Goal: Task Accomplishment & Management: Manage account settings

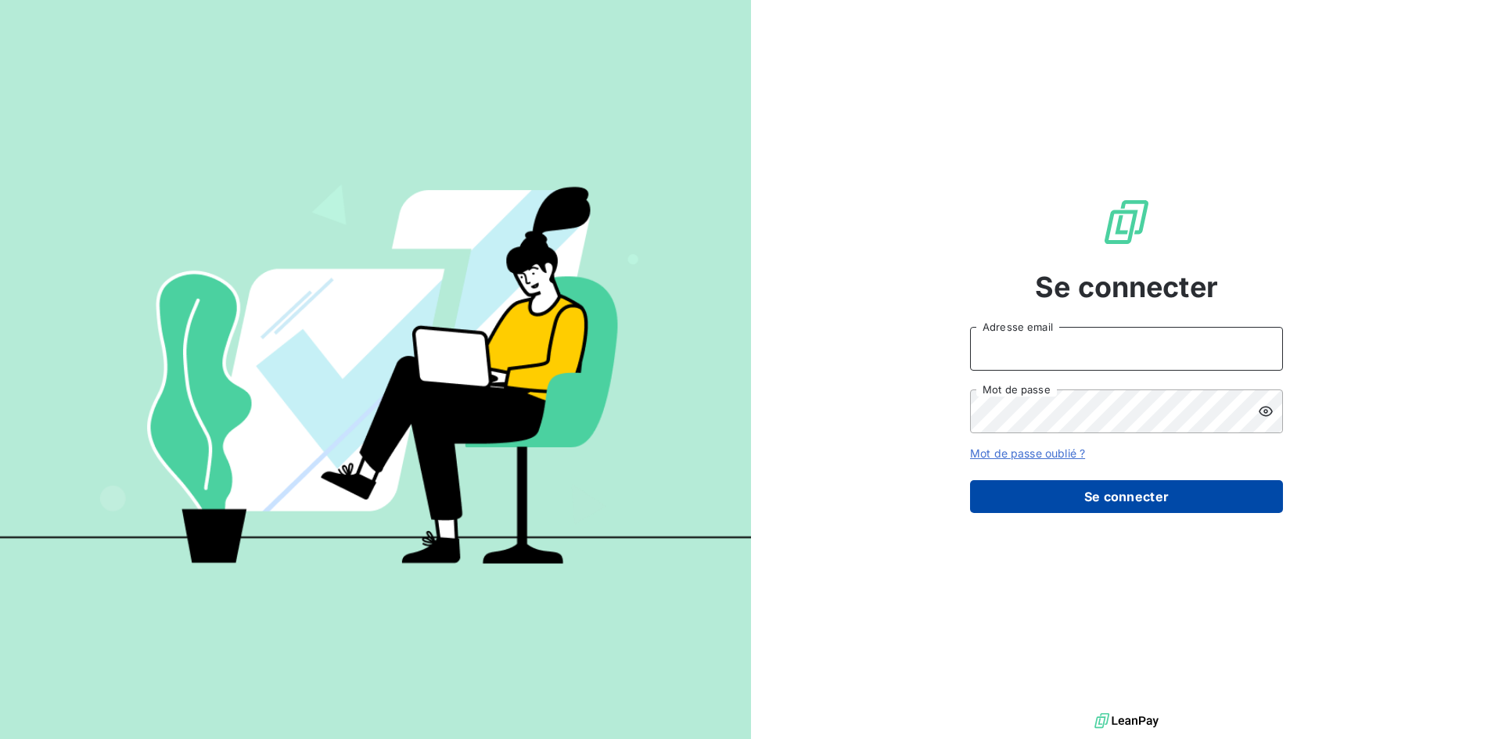
type input "[PERSON_NAME][EMAIL_ADDRESS][DOMAIN_NAME]"
click at [1243, 511] on button "Se connecter" at bounding box center [1126, 496] width 313 height 33
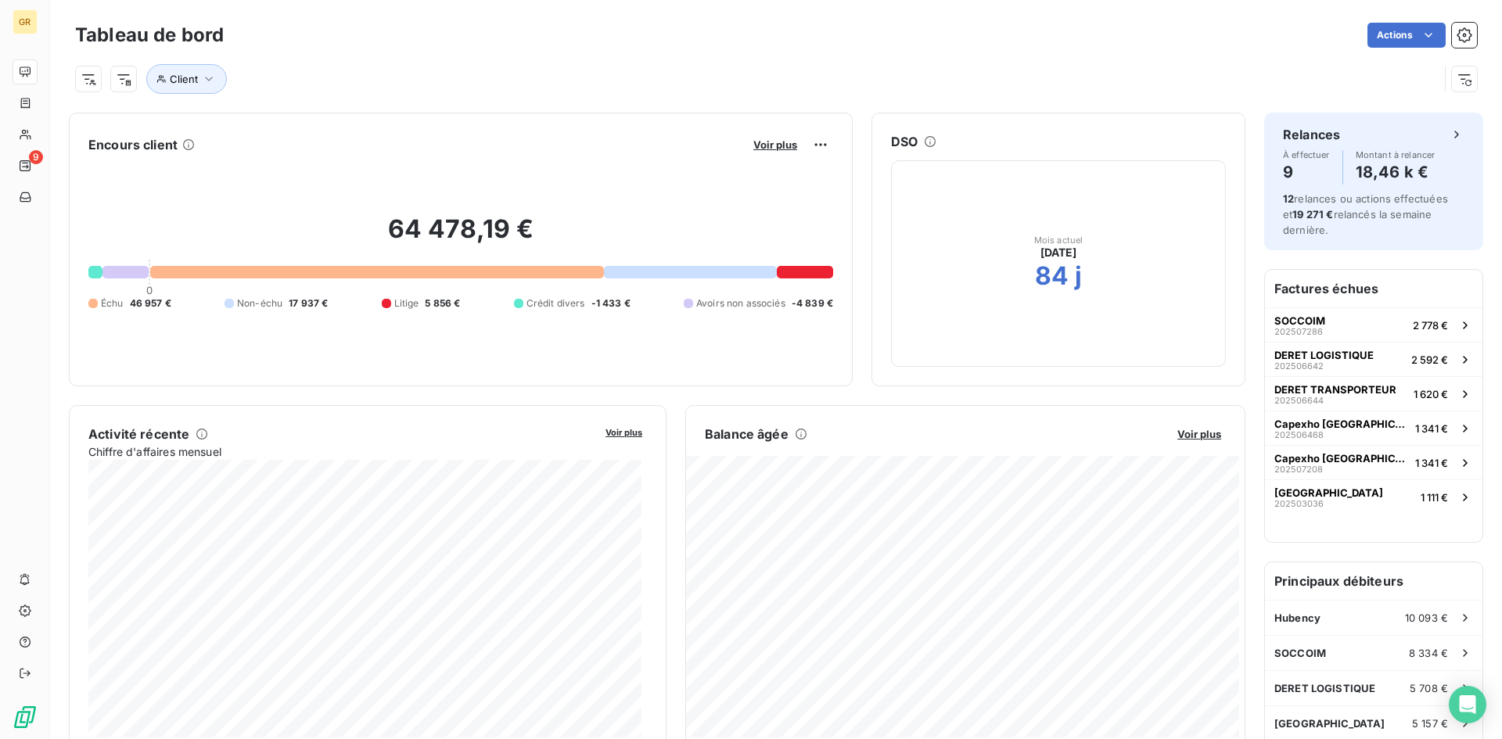
click at [771, 137] on div "Voir plus" at bounding box center [790, 144] width 84 height 25
click at [769, 141] on span "Voir plus" at bounding box center [775, 144] width 44 height 13
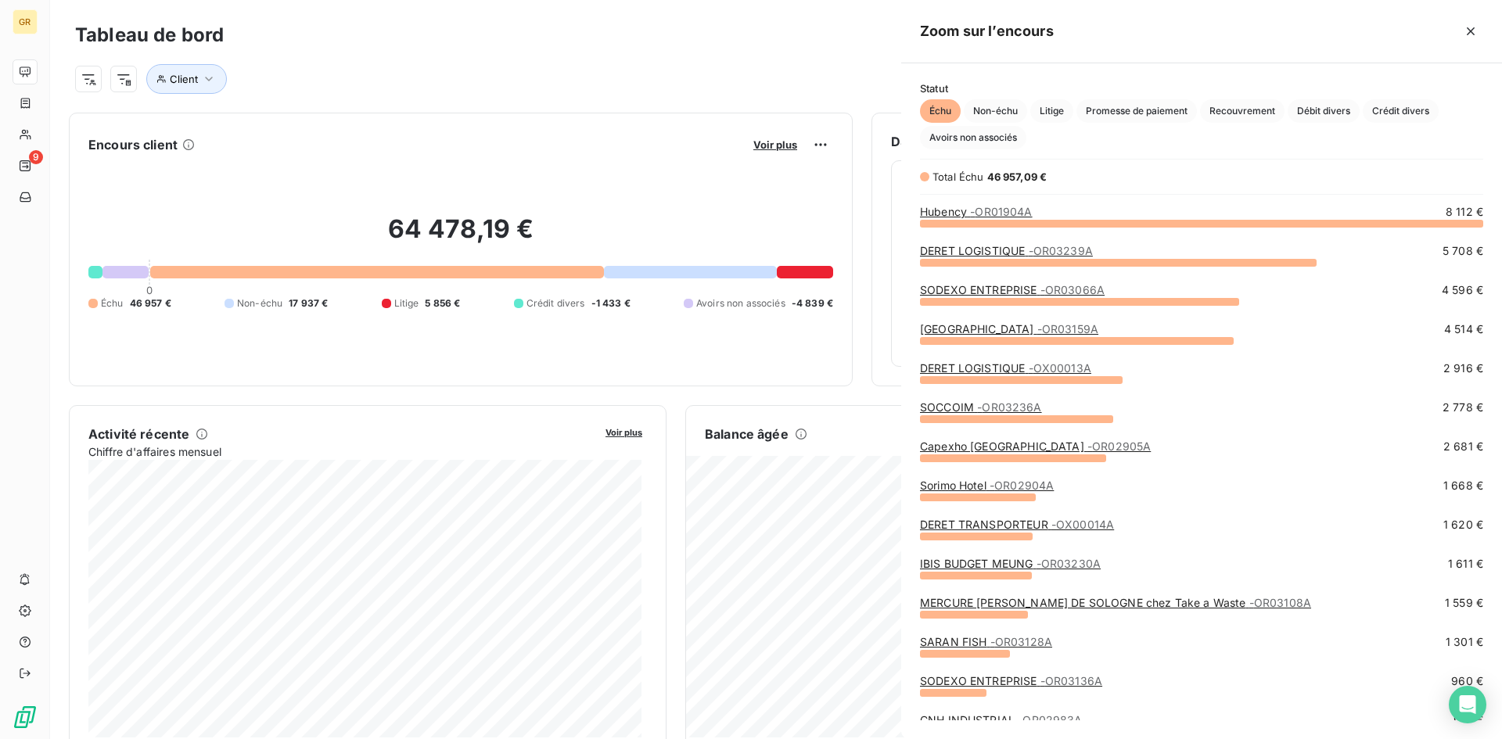
scroll to position [504, 589]
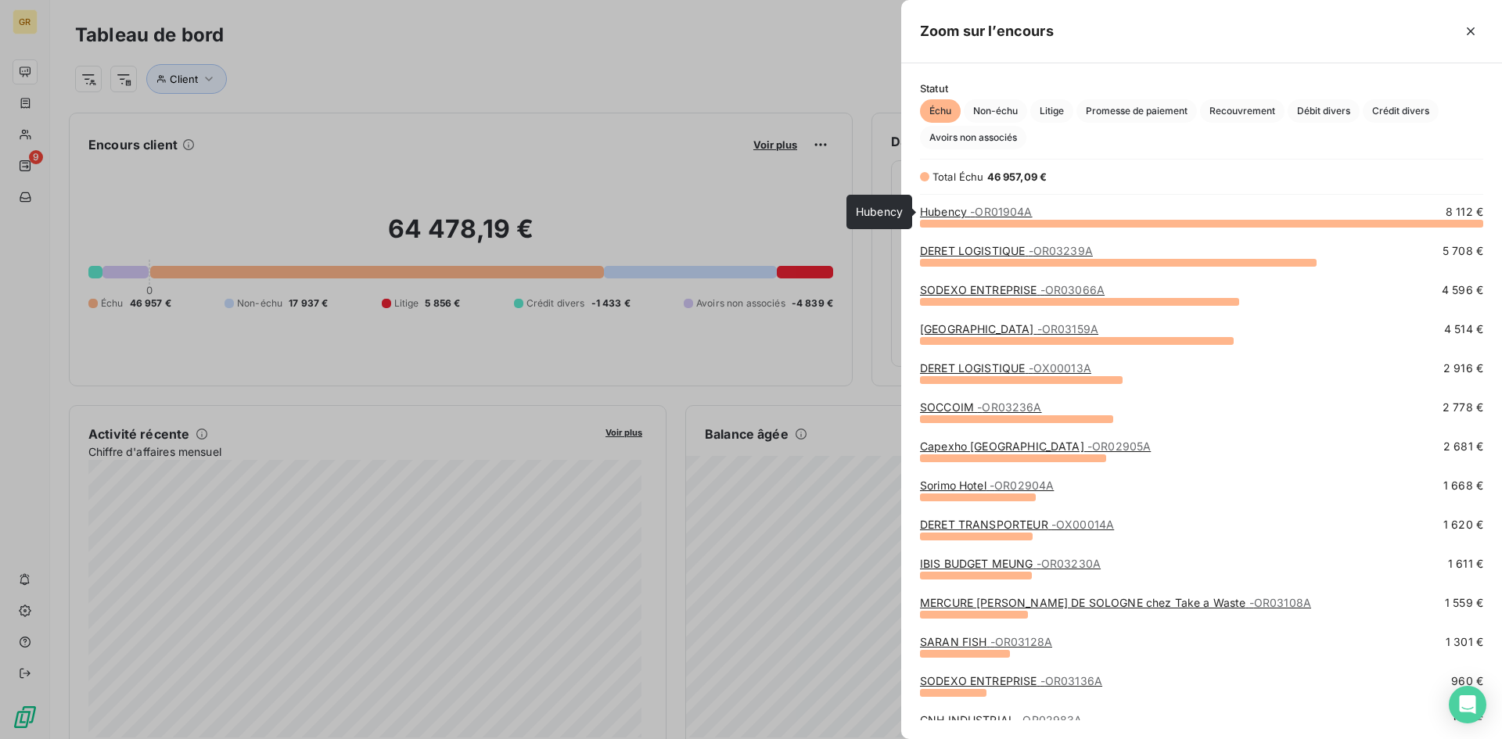
click at [1018, 210] on span "- OR01904A" at bounding box center [1001, 211] width 62 height 13
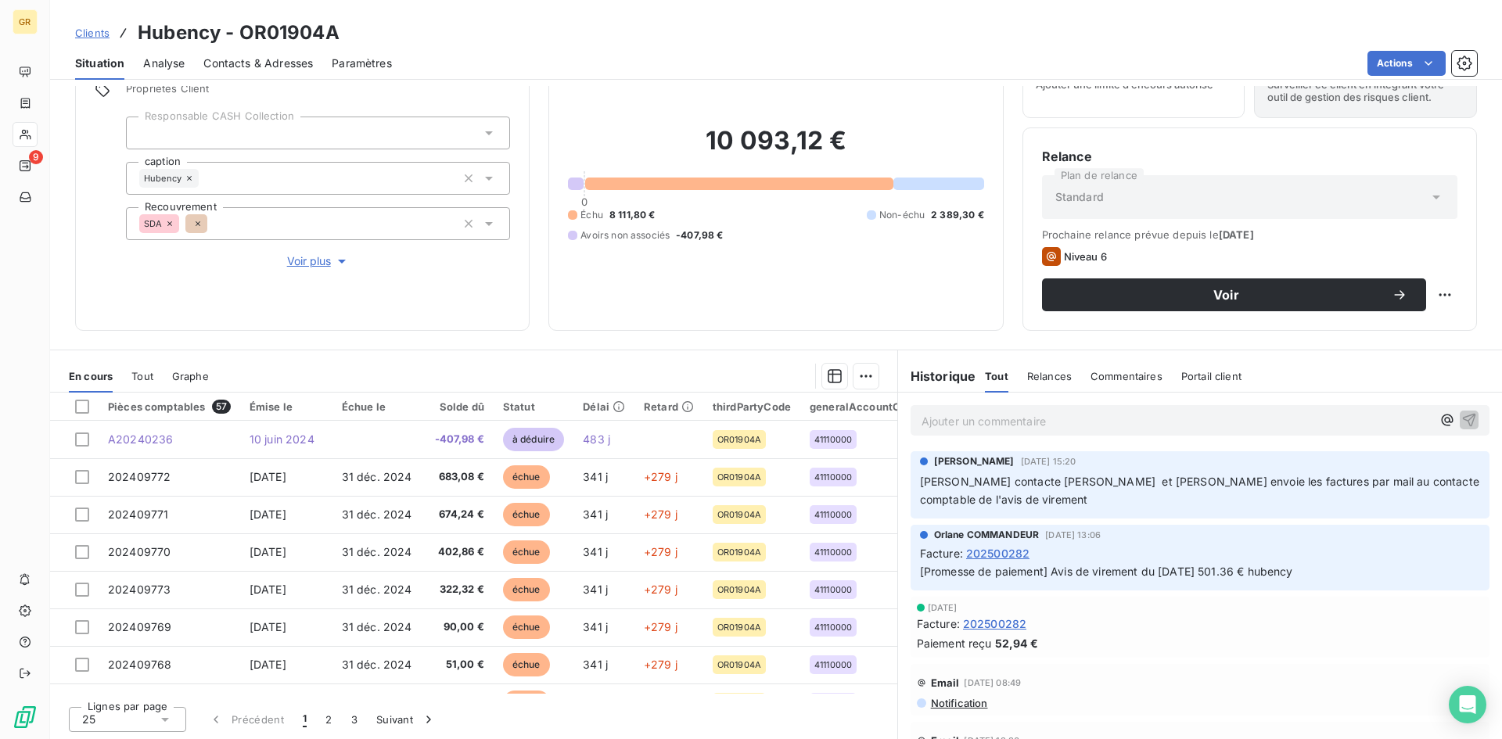
scroll to position [79, 0]
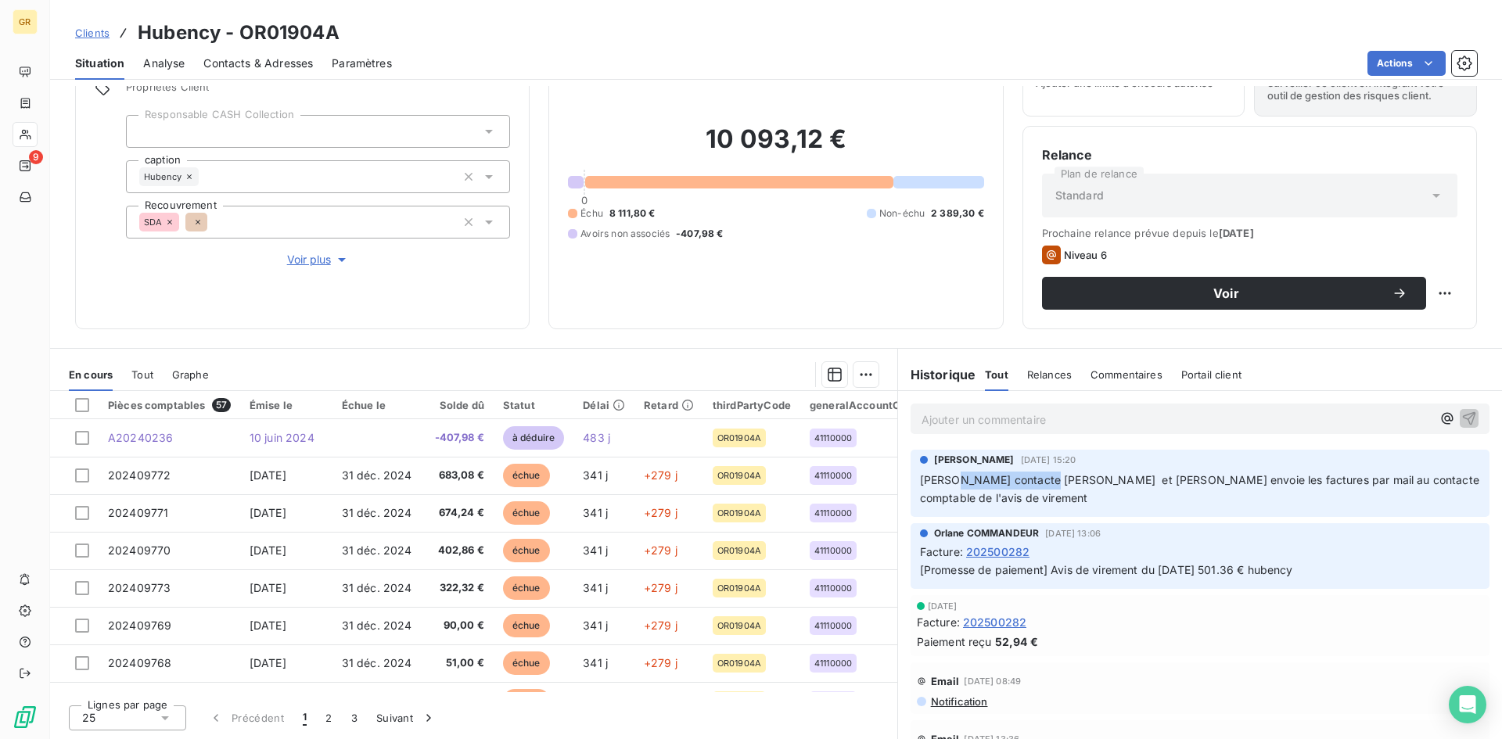
drag, startPoint x: 953, startPoint y: 479, endPoint x: 1041, endPoint y: 481, distance: 88.4
click at [1041, 481] on span "[PERSON_NAME] contacte [PERSON_NAME] et [PERSON_NAME] envoie les factures par m…" at bounding box center [1201, 488] width 562 height 31
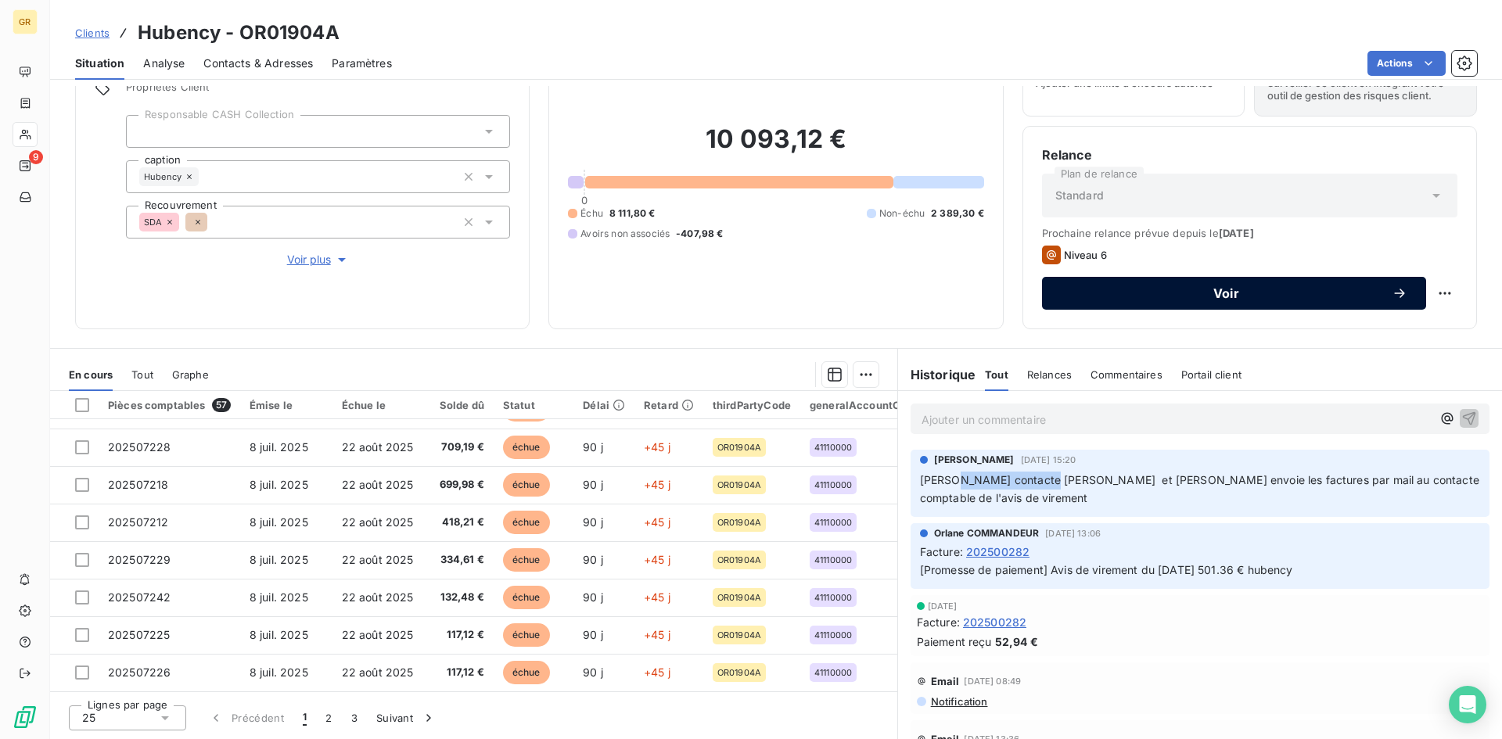
scroll to position [0, 0]
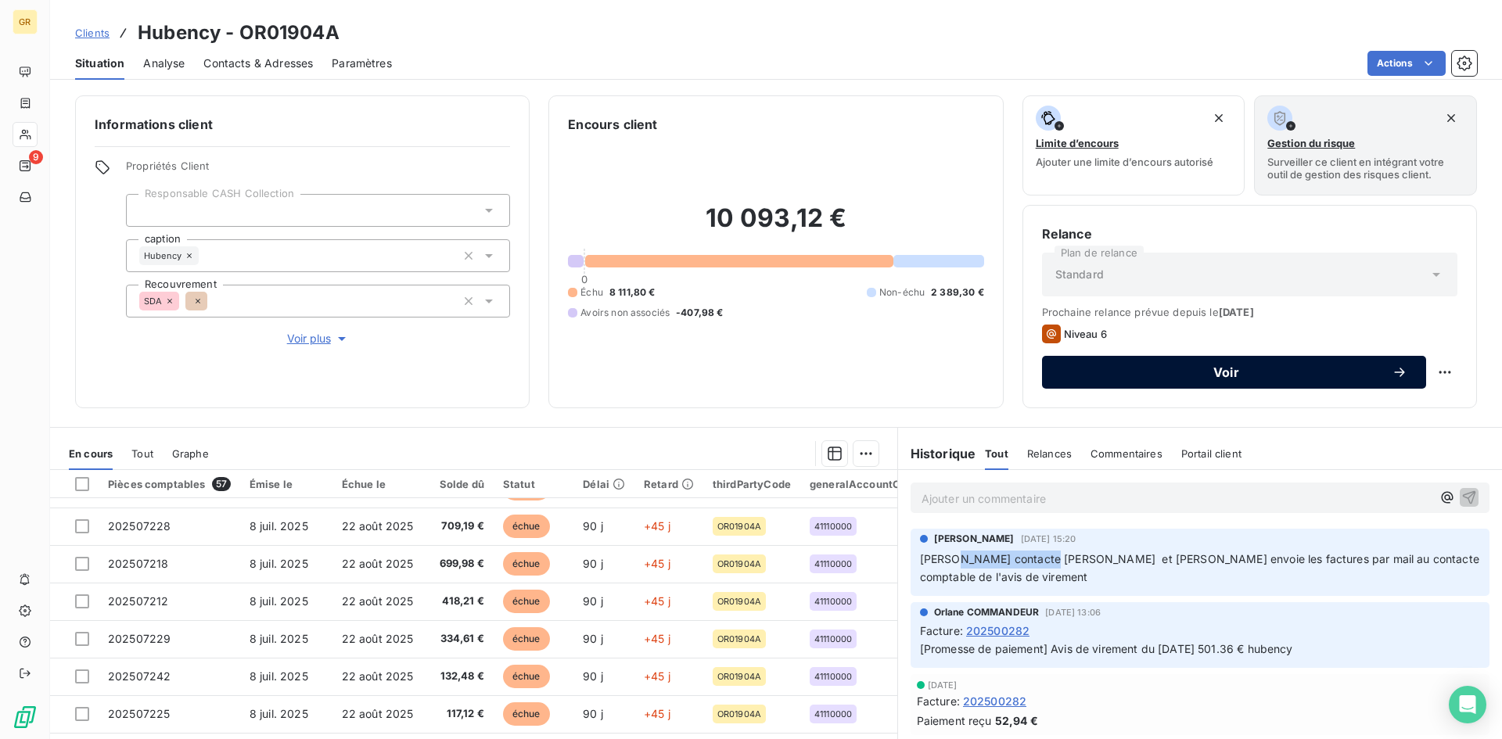
click at [1194, 366] on span "Voir" at bounding box center [1226, 372] width 331 height 13
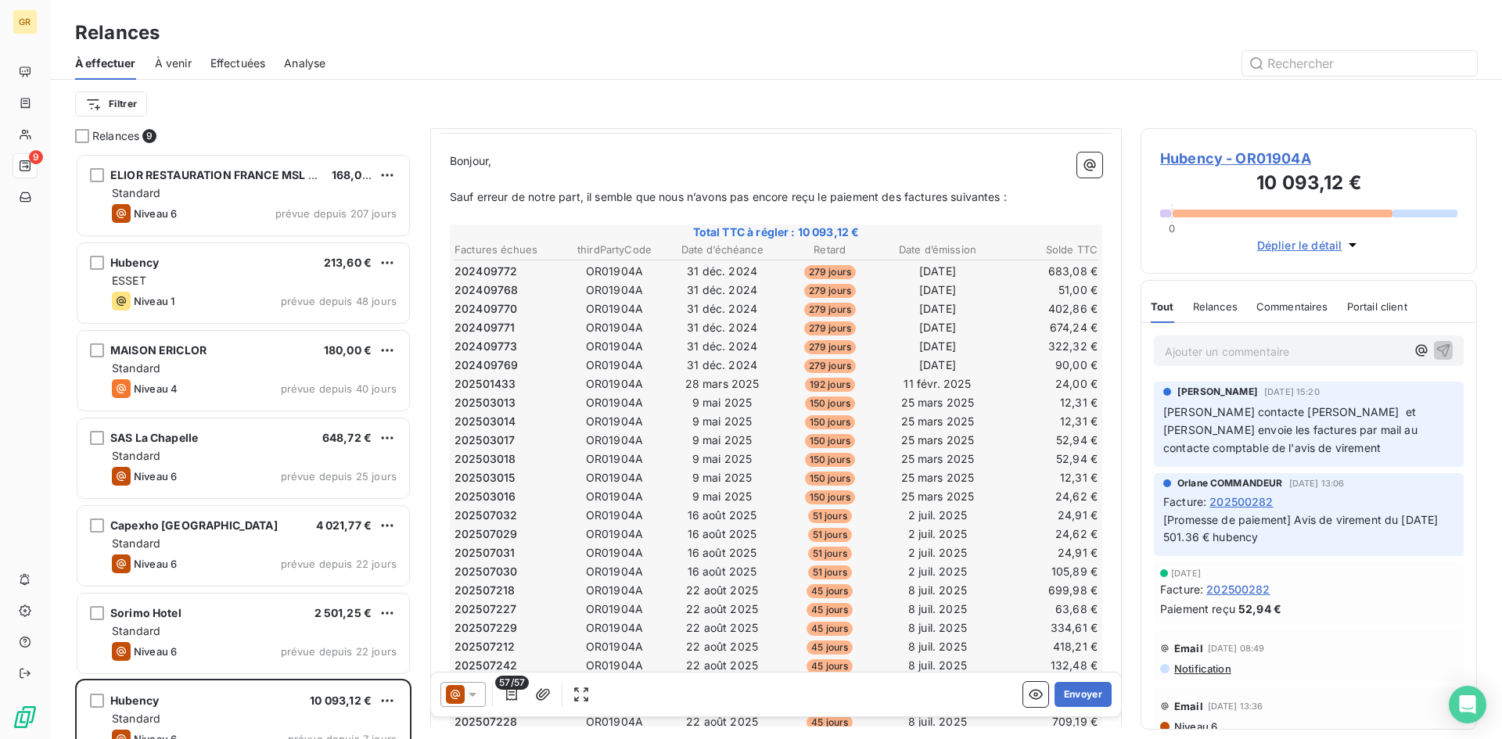
scroll to position [79, 0]
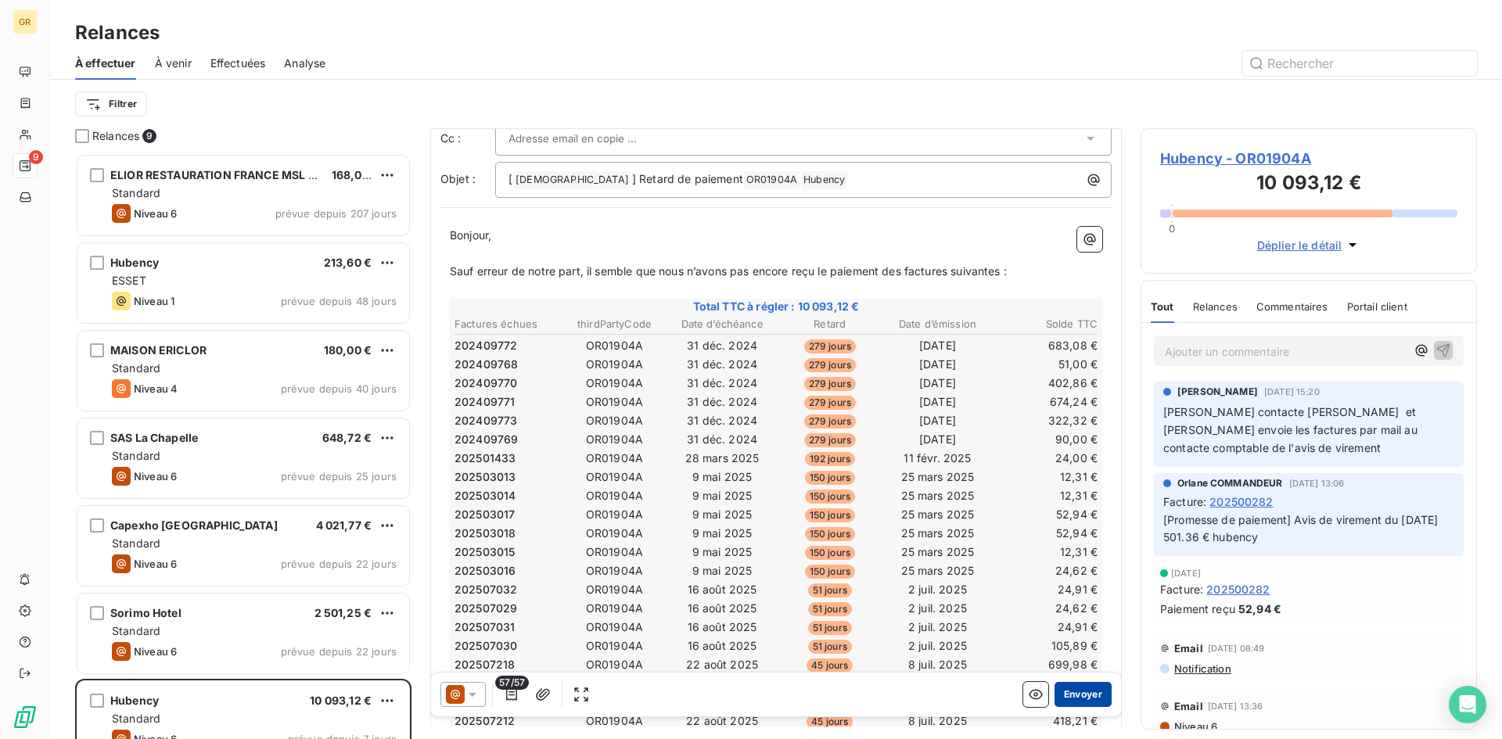
click at [1071, 686] on button "Envoyer" at bounding box center [1082, 694] width 57 height 25
